Goal: Submit feedback/report problem: Leave review/rating

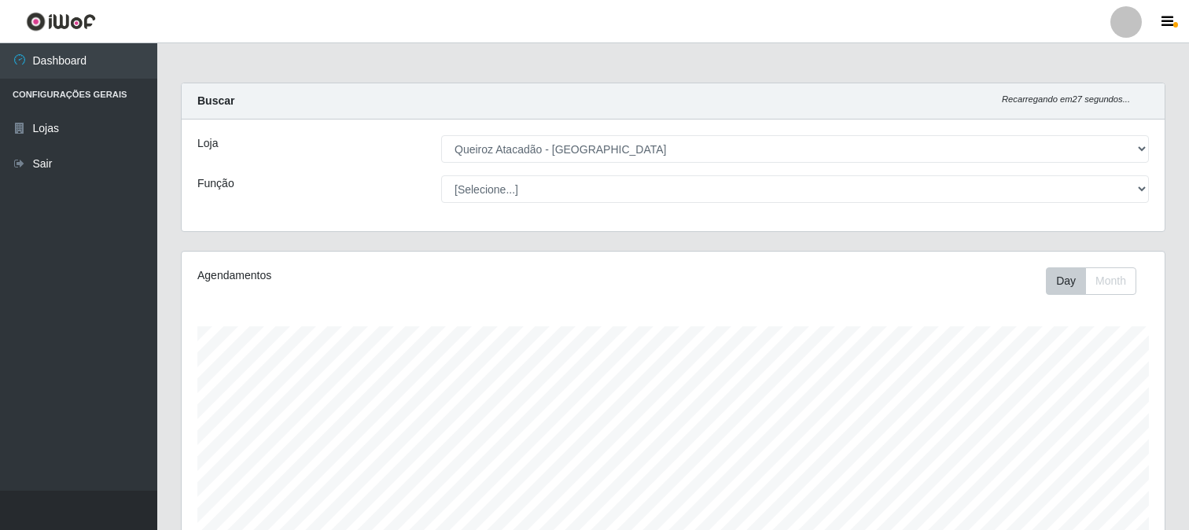
select select "464"
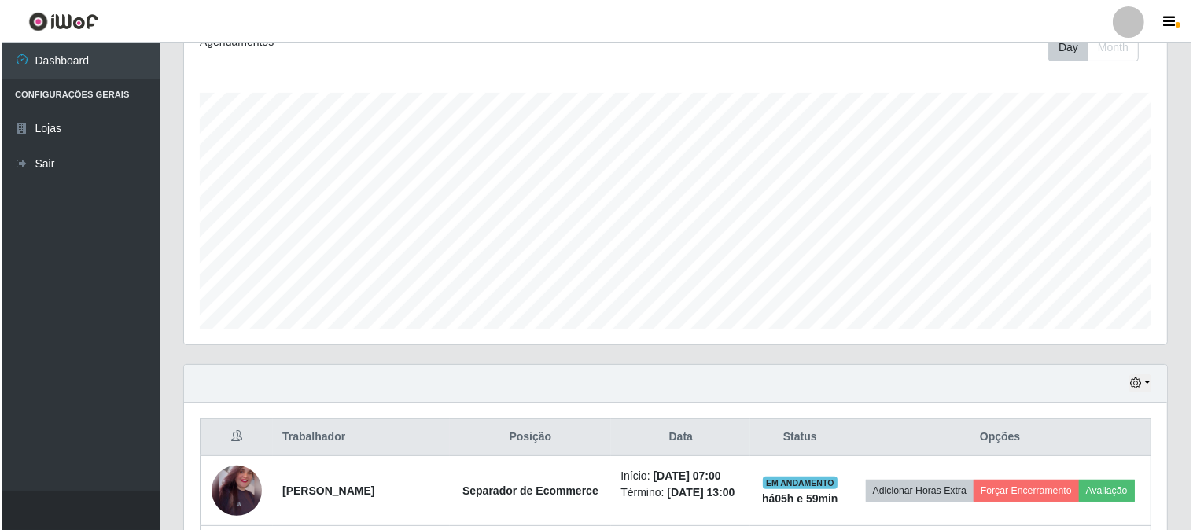
scroll to position [496, 0]
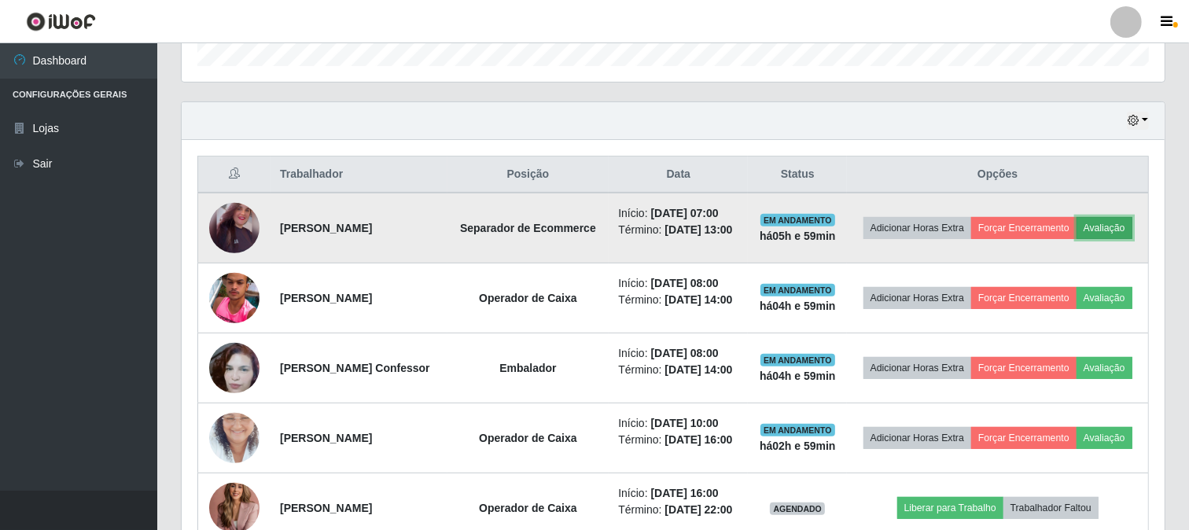
click at [1109, 225] on button "Avaliação" at bounding box center [1105, 228] width 56 height 22
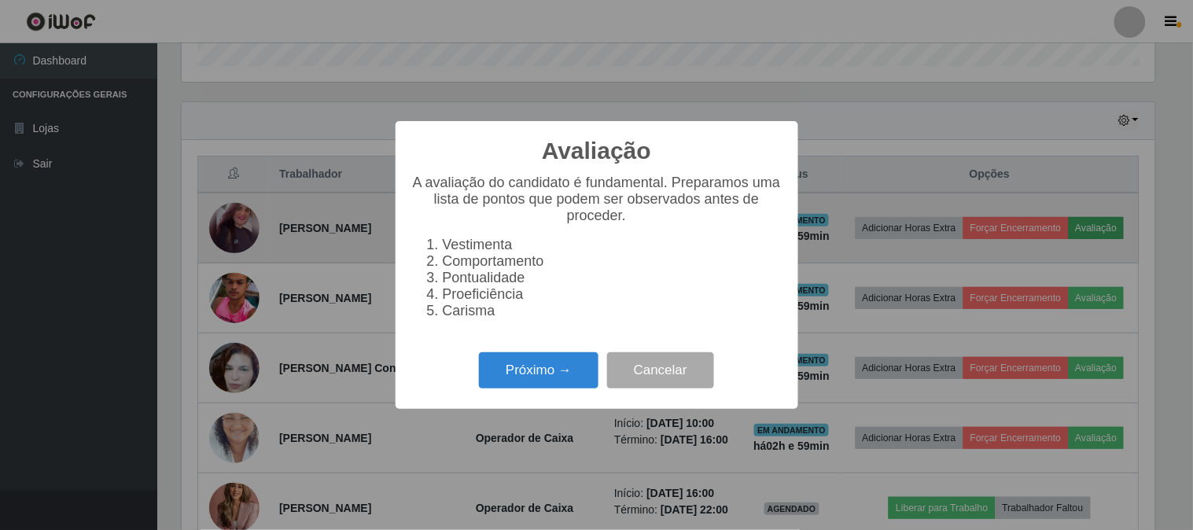
scroll to position [326, 973]
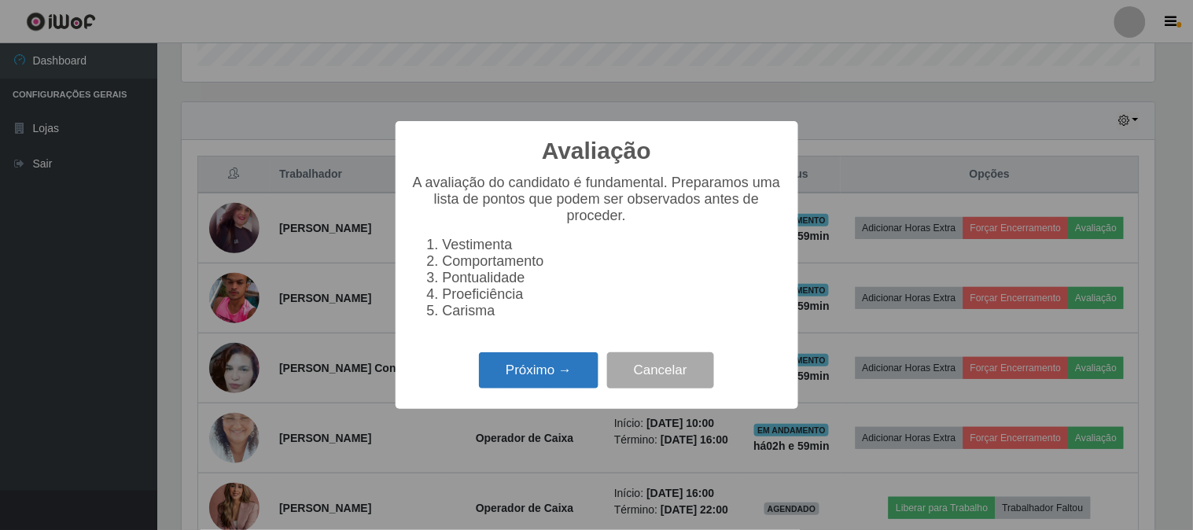
click at [538, 373] on button "Próximo →" at bounding box center [539, 370] width 120 height 37
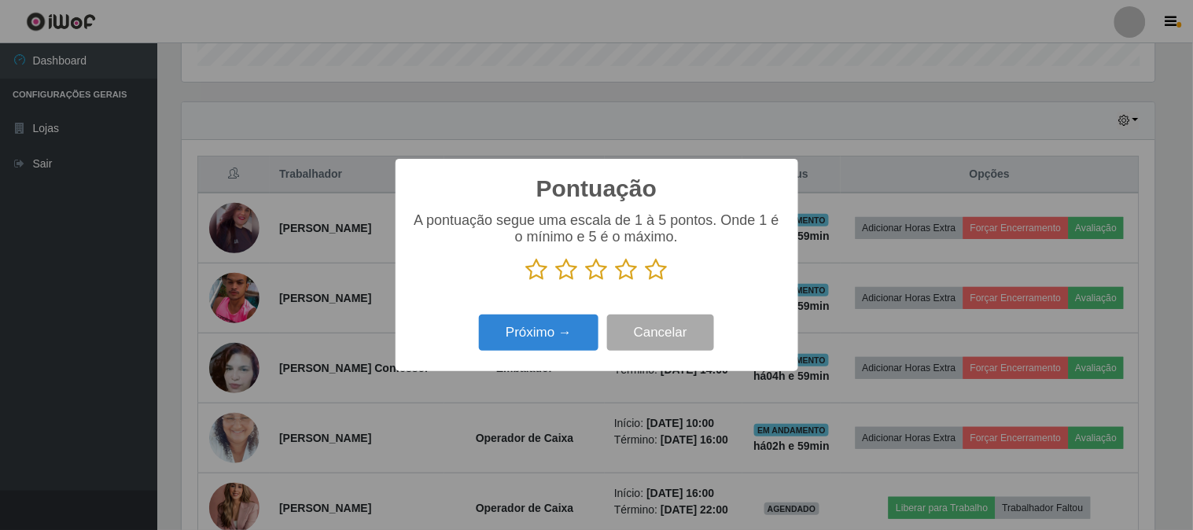
scroll to position [786138, 785490]
click at [661, 267] on icon at bounding box center [657, 270] width 22 height 24
click at [646, 282] on input "radio" at bounding box center [646, 282] width 0 height 0
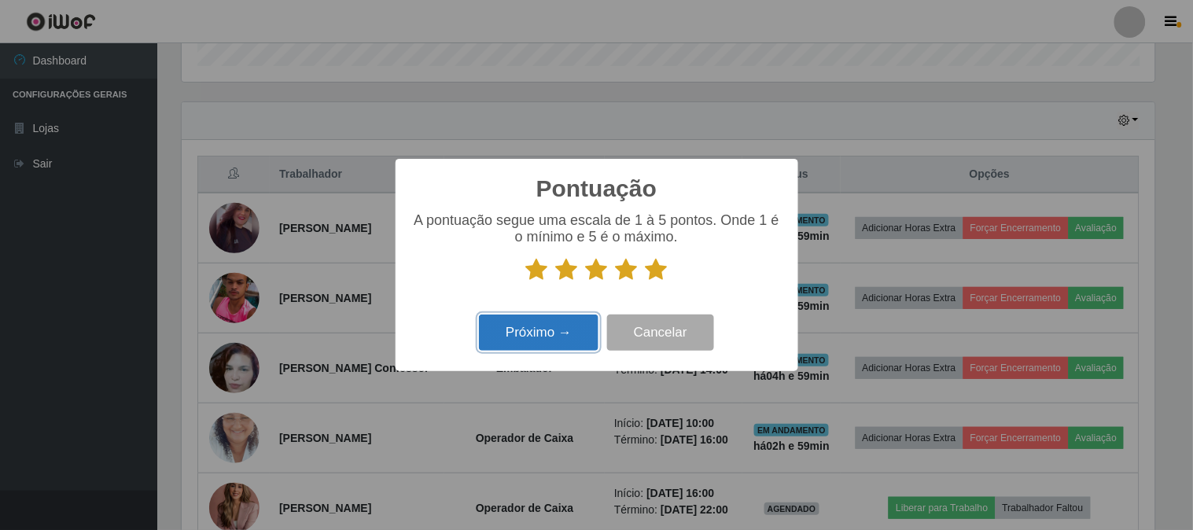
click at [565, 327] on button "Próximo →" at bounding box center [539, 333] width 120 height 37
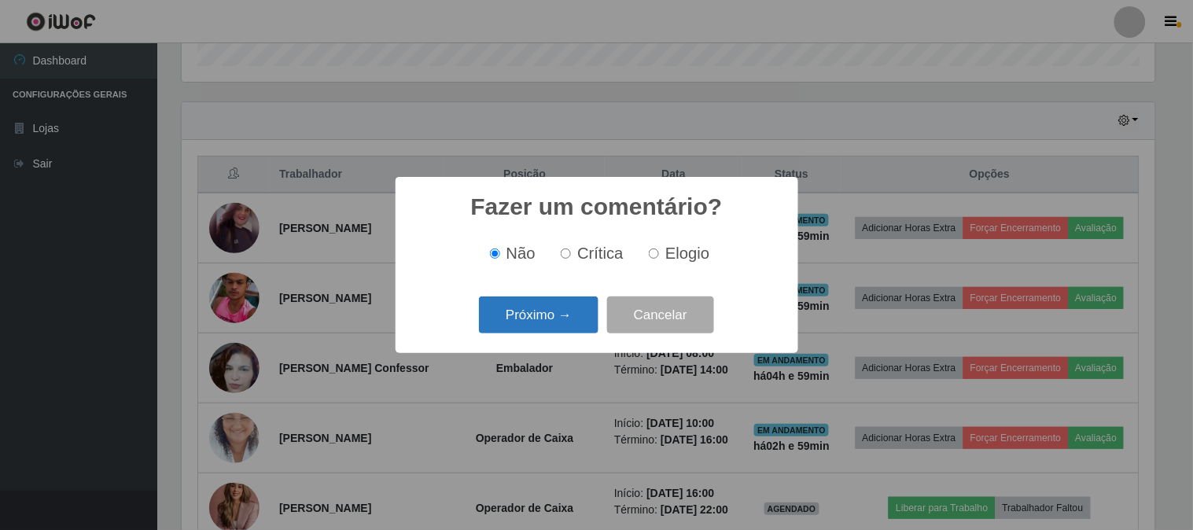
click at [572, 326] on button "Próximo →" at bounding box center [539, 314] width 120 height 37
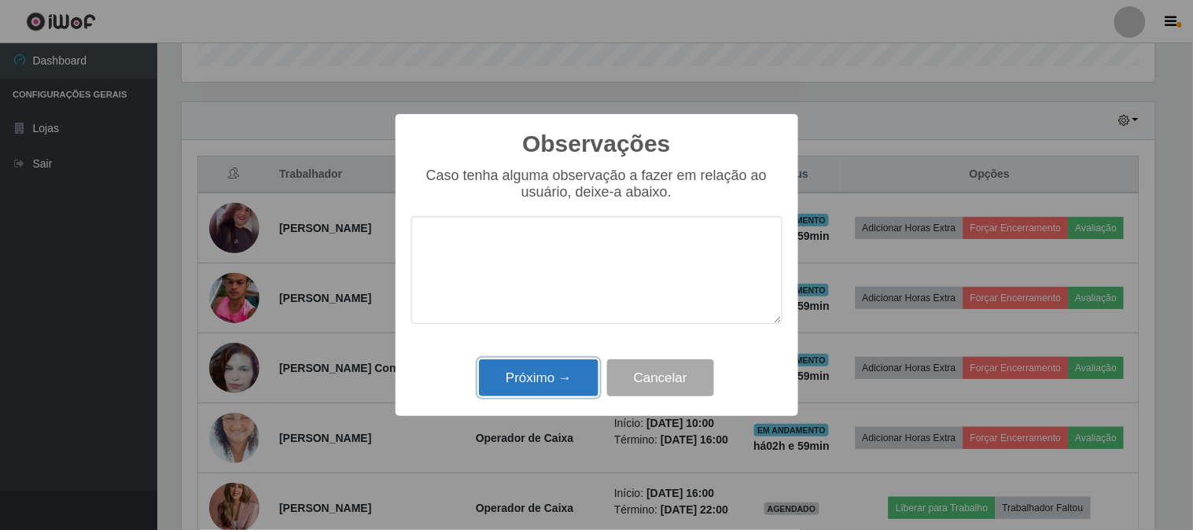
click at [535, 374] on button "Próximo →" at bounding box center [539, 377] width 120 height 37
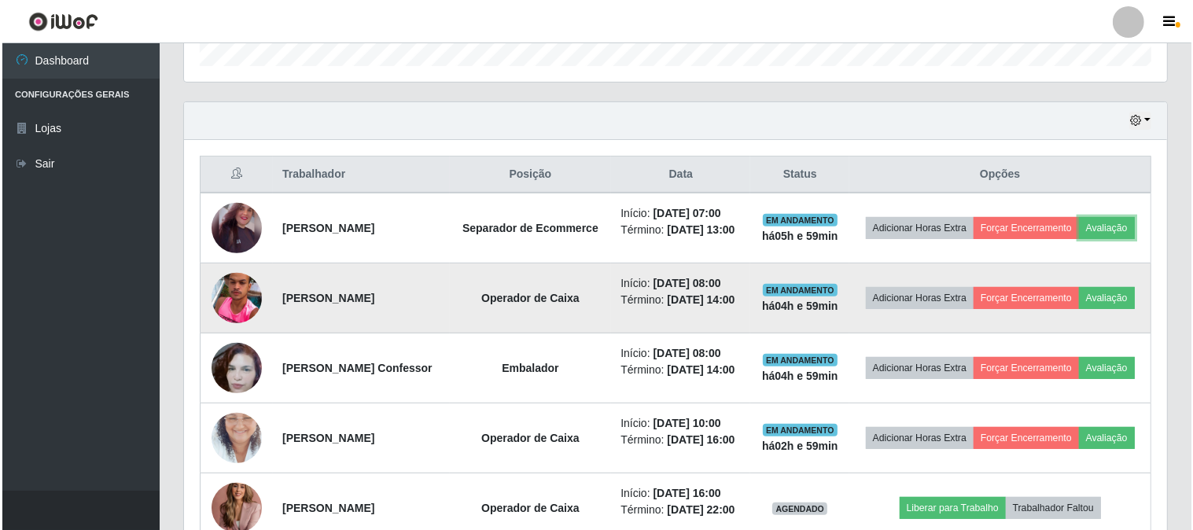
scroll to position [326, 983]
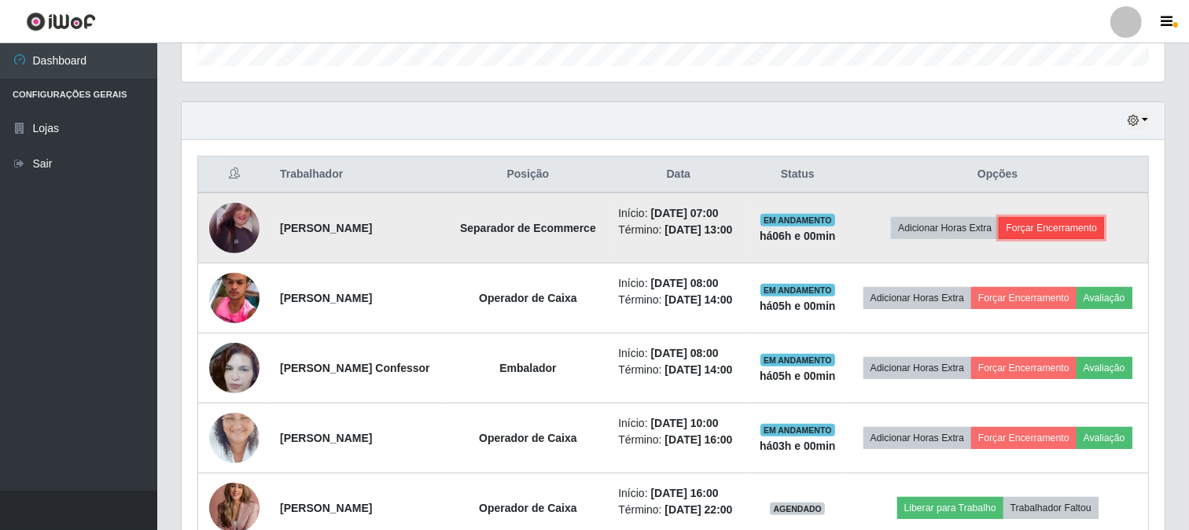
click at [1030, 229] on button "Forçar Encerramento" at bounding box center [1051, 228] width 105 height 22
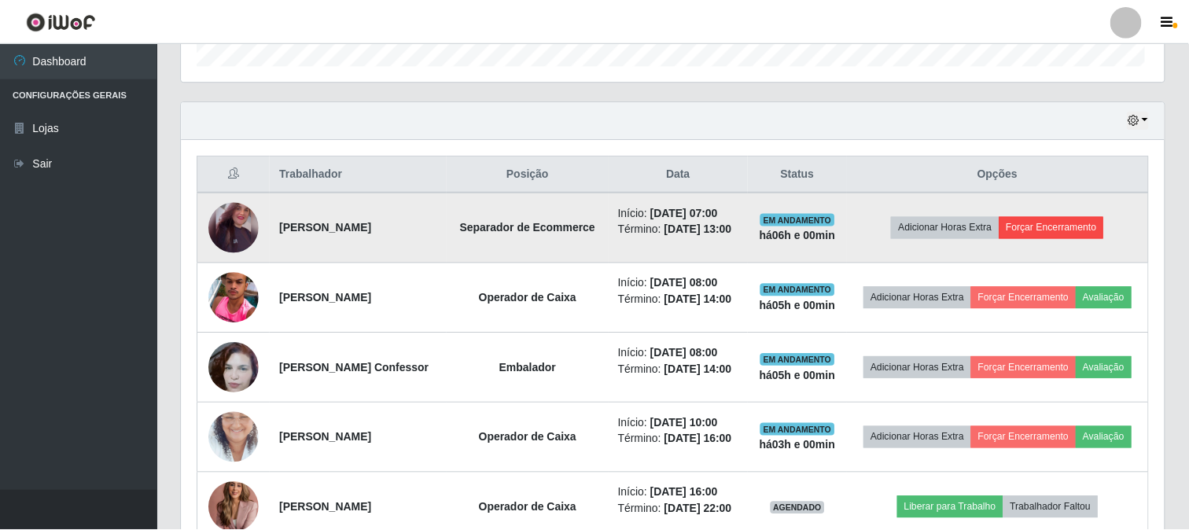
scroll to position [326, 973]
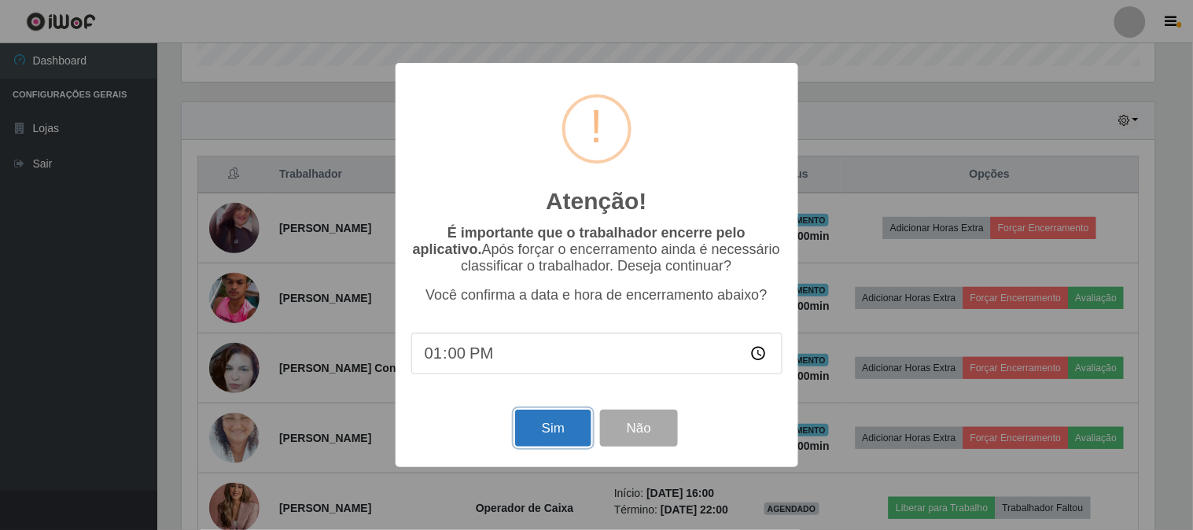
click at [547, 429] on button "Sim" at bounding box center [553, 428] width 76 height 37
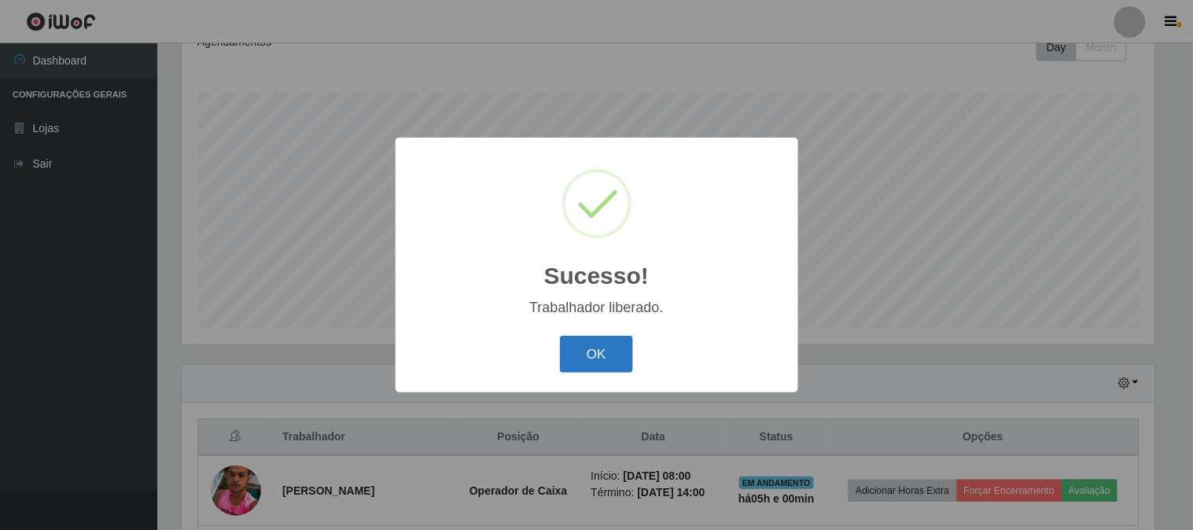
click at [604, 352] on button "OK" at bounding box center [596, 354] width 73 height 37
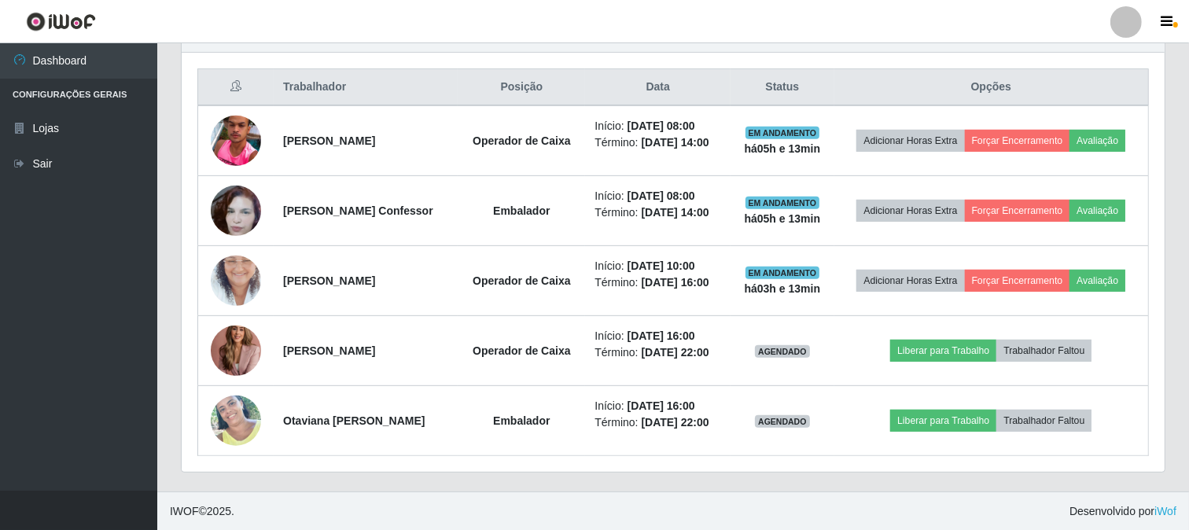
scroll to position [584, 0]
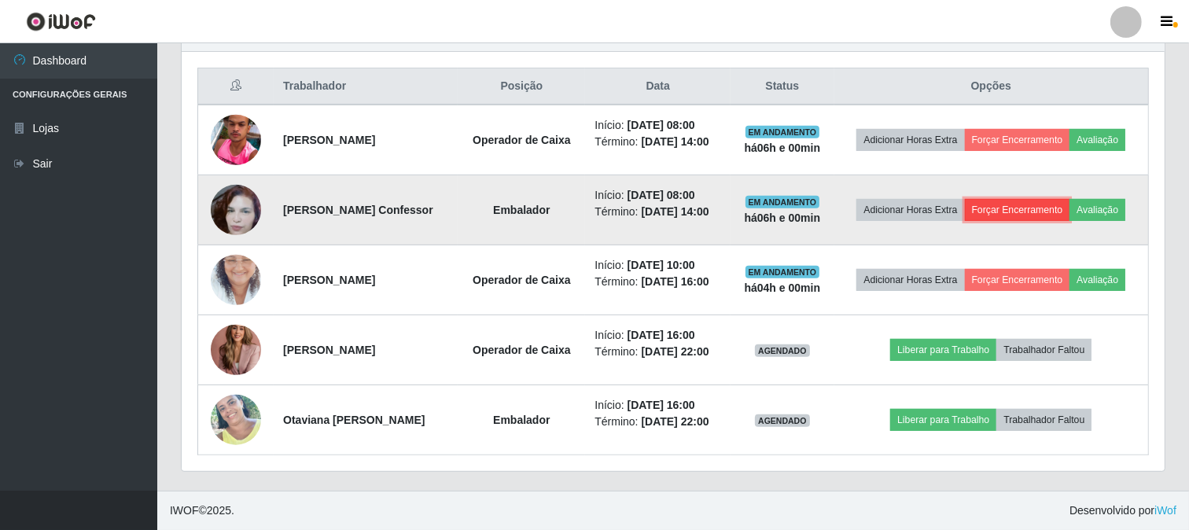
click at [1055, 215] on button "Forçar Encerramento" at bounding box center [1017, 210] width 105 height 22
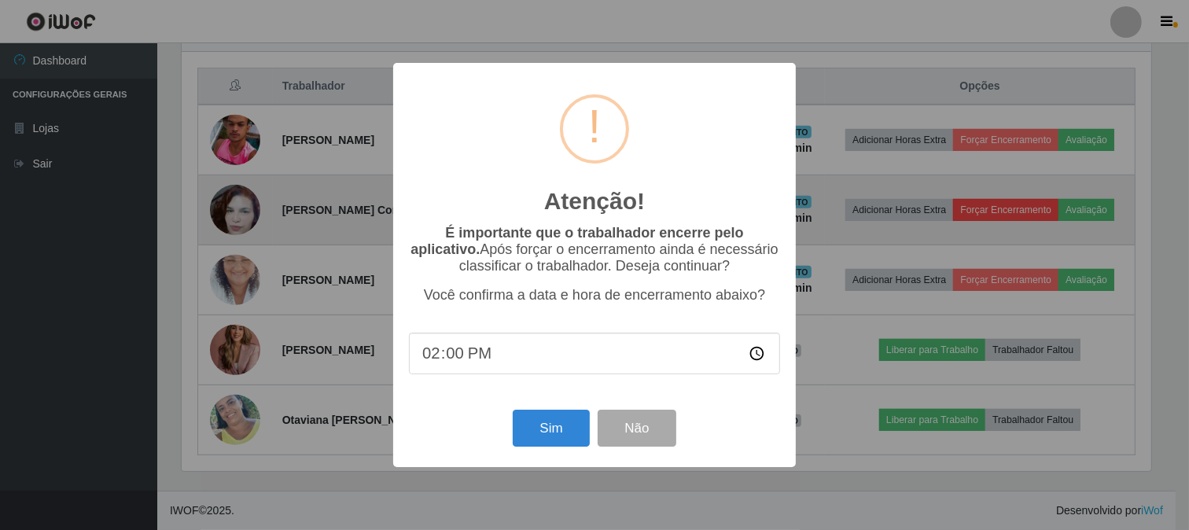
scroll to position [326, 973]
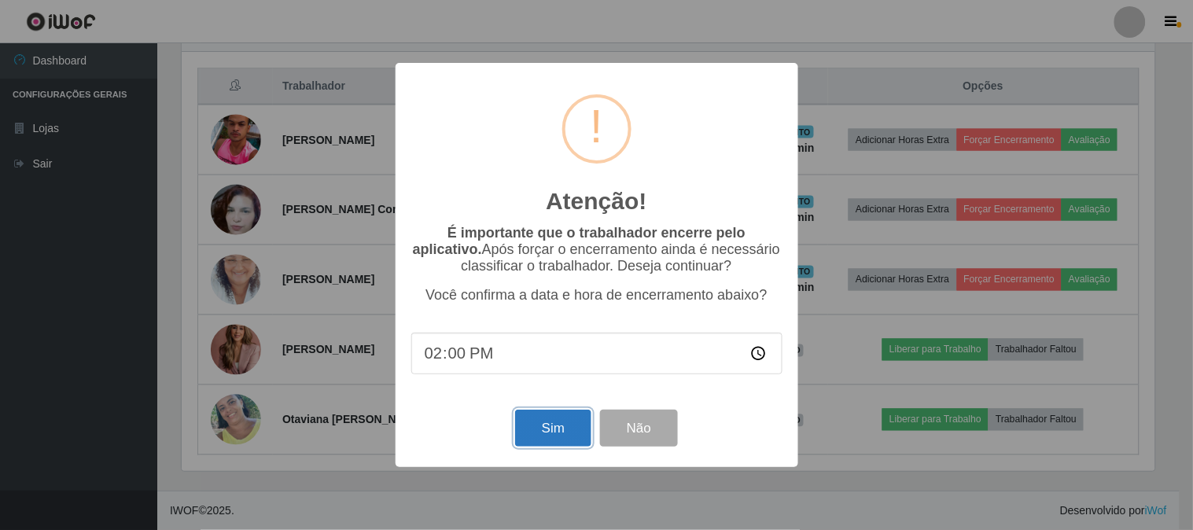
click at [569, 429] on button "Sim" at bounding box center [553, 428] width 76 height 37
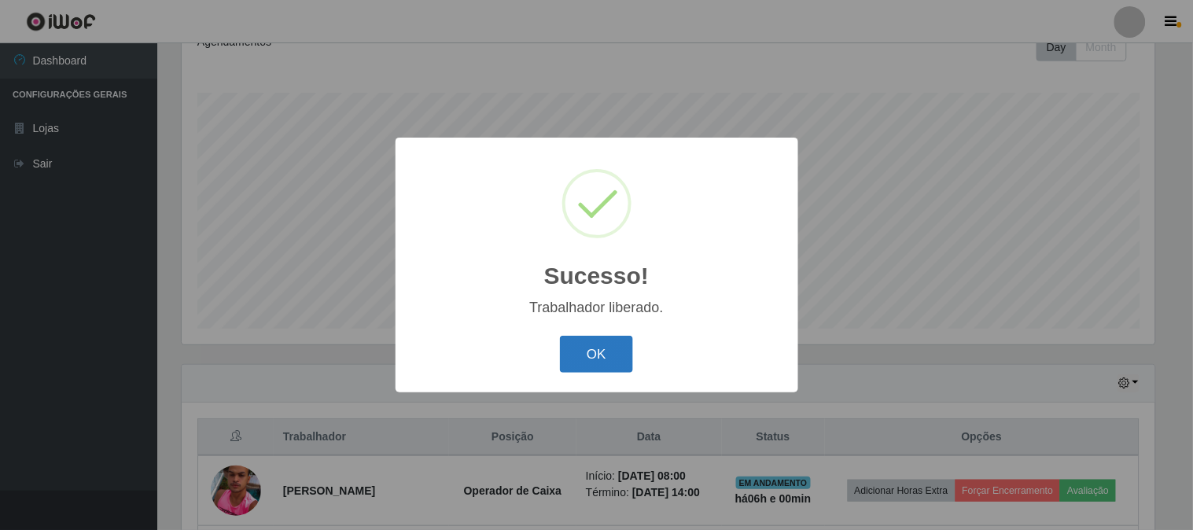
click at [573, 352] on button "OK" at bounding box center [596, 354] width 73 height 37
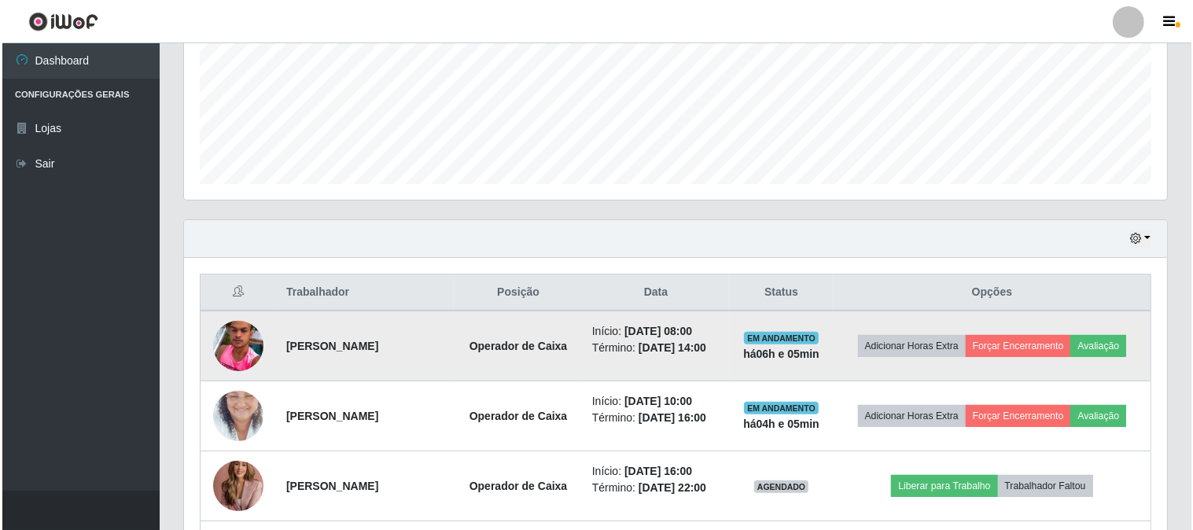
scroll to position [409, 0]
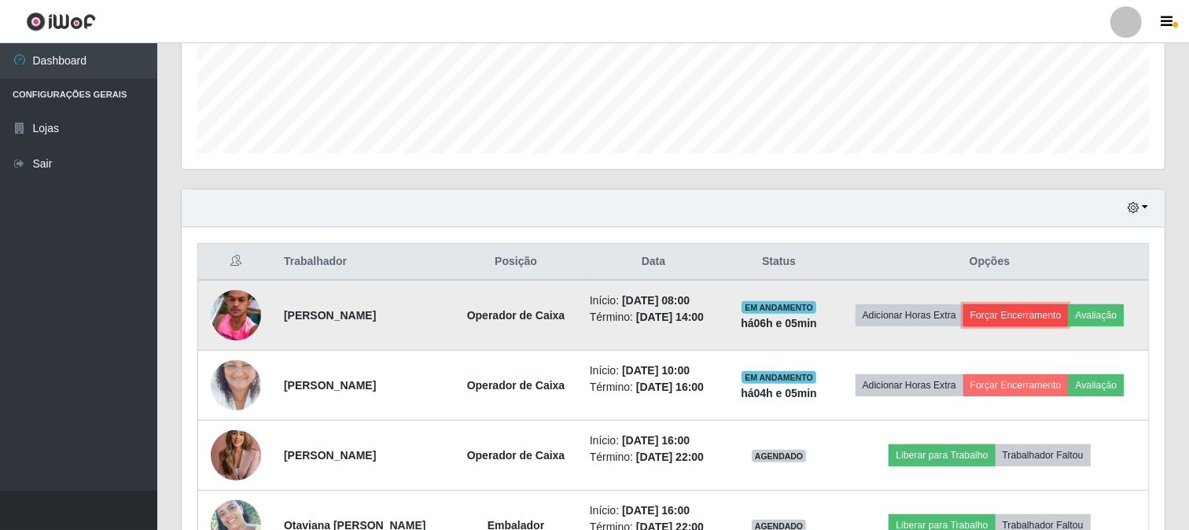
click at [1048, 321] on button "Forçar Encerramento" at bounding box center [1015, 315] width 105 height 22
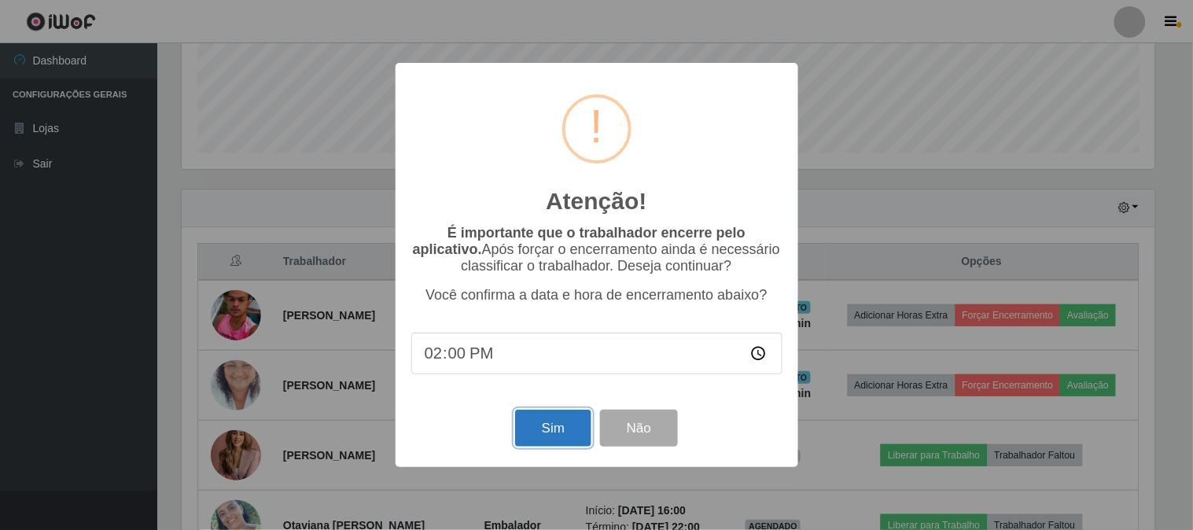
click at [574, 430] on button "Sim" at bounding box center [553, 428] width 76 height 37
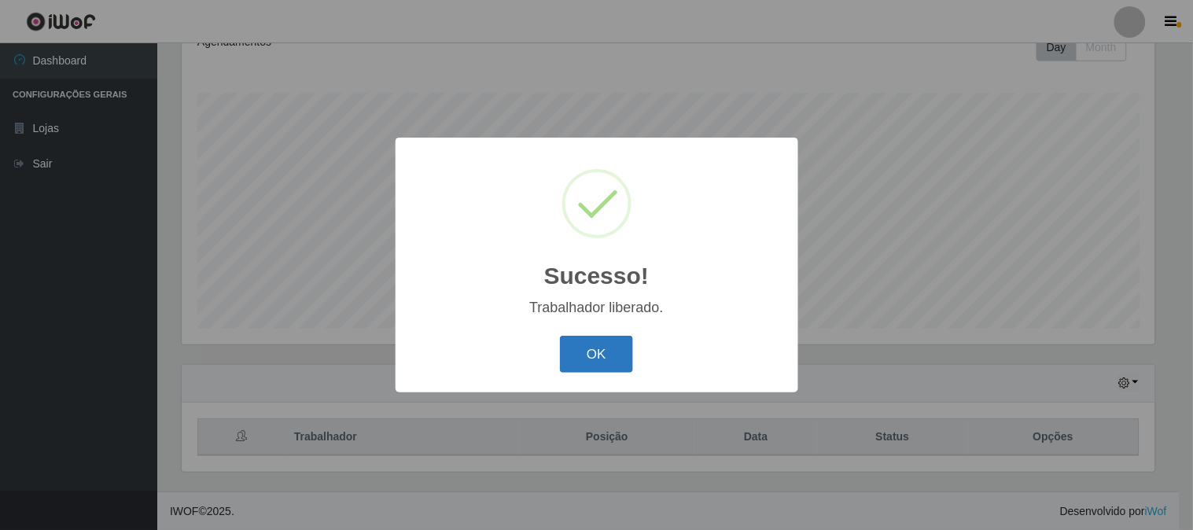
drag, startPoint x: 623, startPoint y: 362, endPoint x: 656, endPoint y: 352, distance: 34.4
click at [624, 362] on button "OK" at bounding box center [596, 354] width 73 height 37
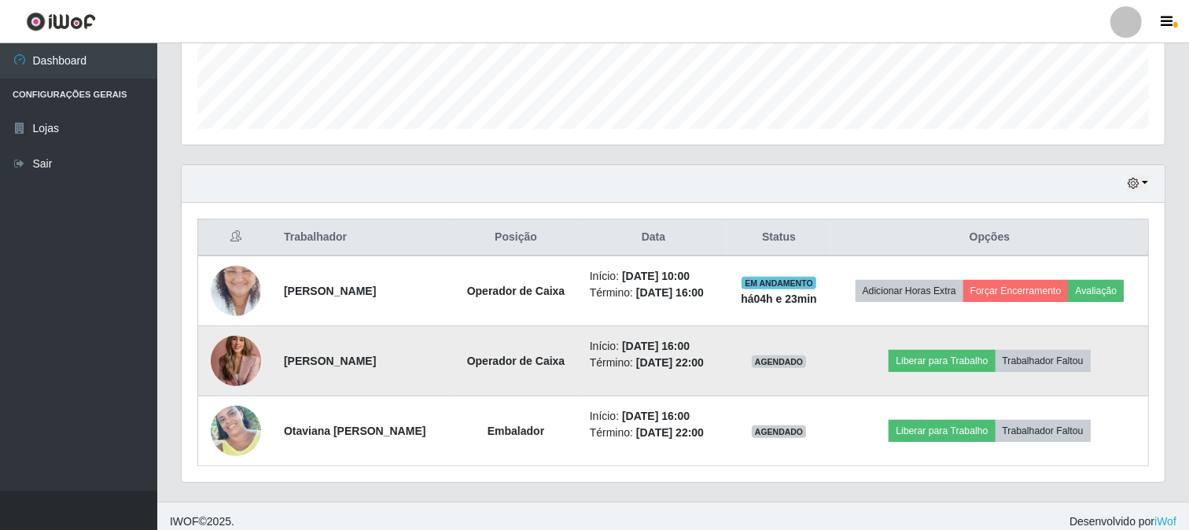
scroll to position [444, 0]
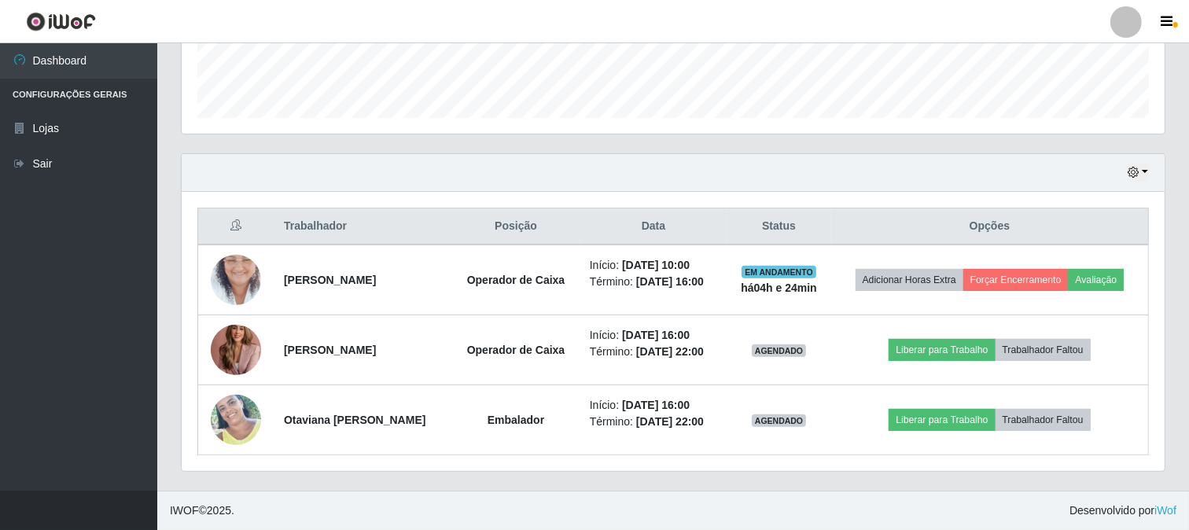
click at [679, 190] on div "Hoje 1 dia 3 dias 1 Semana Não encerrados" at bounding box center [673, 173] width 983 height 38
